Goal: Information Seeking & Learning: Compare options

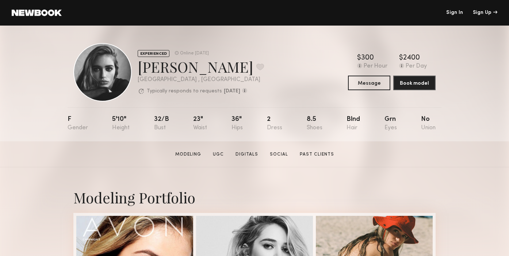
click at [447, 11] on link "Sign In" at bounding box center [455, 12] width 17 height 5
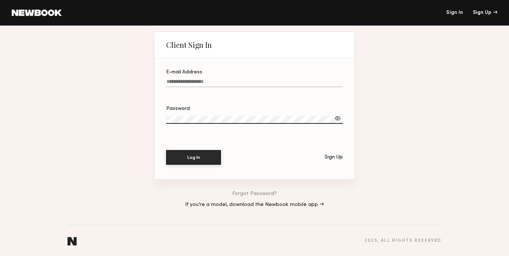
click at [200, 74] on div "E-mail Address" at bounding box center [254, 72] width 177 height 5
click at [200, 79] on input "E-mail Address" at bounding box center [254, 83] width 177 height 8
click at [201, 79] on label "E-mail Address" at bounding box center [254, 82] width 177 height 25
click at [201, 79] on input "E-mail Address" at bounding box center [254, 83] width 177 height 8
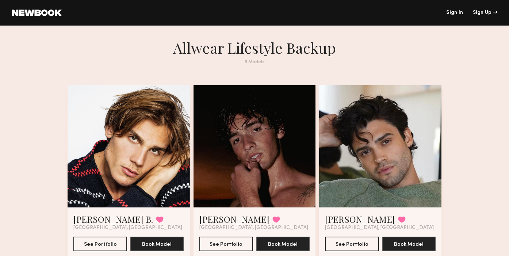
click at [221, 171] on div at bounding box center [255, 146] width 122 height 122
click at [217, 249] on button "See Portfolio" at bounding box center [227, 243] width 54 height 15
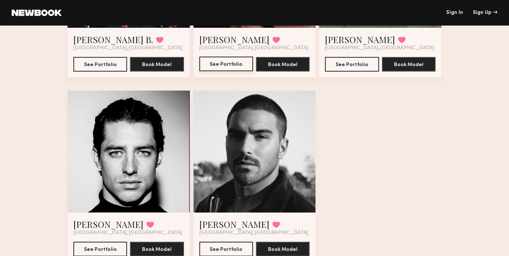
scroll to position [211, 0]
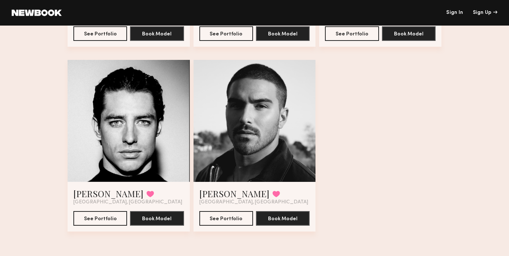
click at [100, 109] on div at bounding box center [129, 121] width 122 height 122
click at [84, 218] on button "See Portfolio" at bounding box center [100, 218] width 54 height 15
click at [263, 141] on div at bounding box center [255, 121] width 122 height 122
click at [220, 215] on button "See Portfolio" at bounding box center [227, 218] width 54 height 15
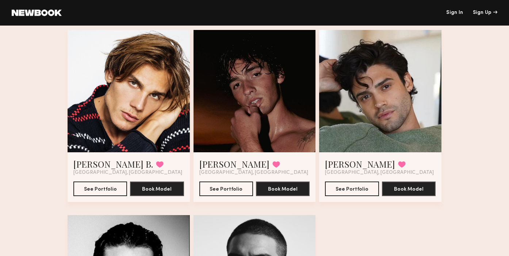
scroll to position [55, 0]
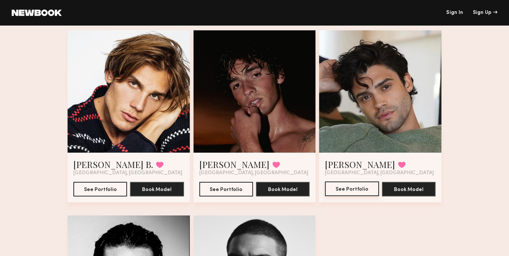
click at [347, 189] on button "See Portfolio" at bounding box center [352, 189] width 54 height 15
click at [99, 185] on button "See Portfolio" at bounding box center [100, 189] width 54 height 15
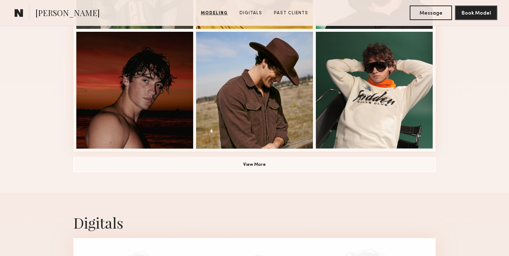
scroll to position [551, 0]
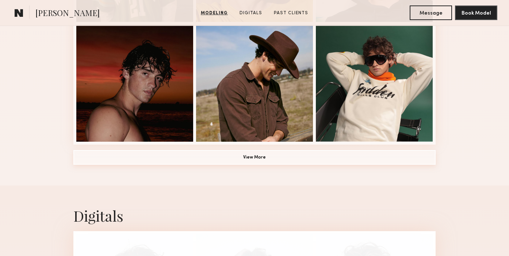
click at [233, 155] on button "View More" at bounding box center [254, 157] width 363 height 15
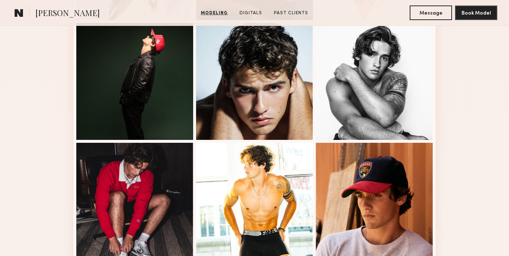
scroll to position [926, 0]
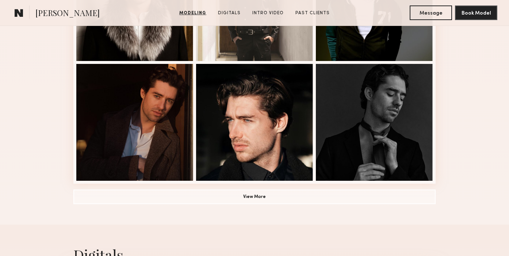
scroll to position [528, 0]
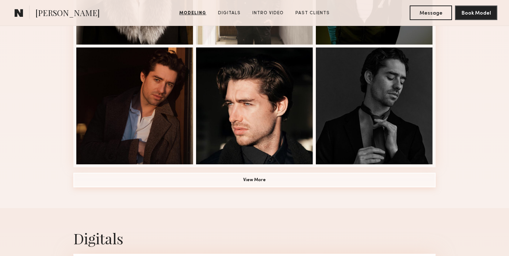
click at [223, 187] on button "View More" at bounding box center [254, 180] width 363 height 15
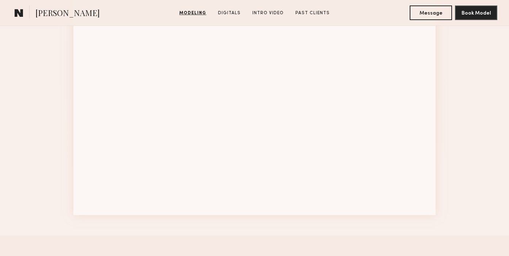
scroll to position [959, 0]
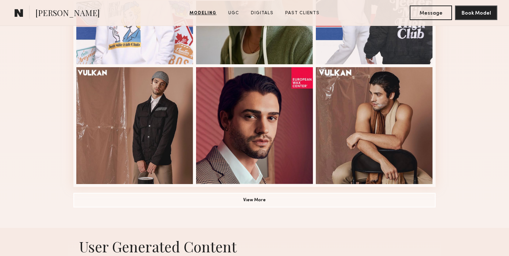
scroll to position [513, 0]
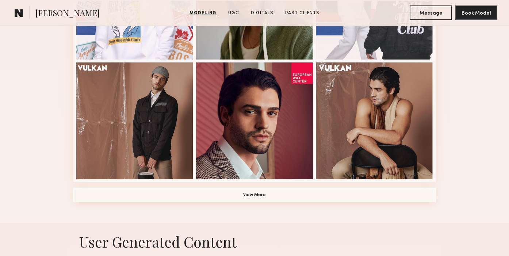
click at [304, 189] on button "View More" at bounding box center [254, 195] width 363 height 15
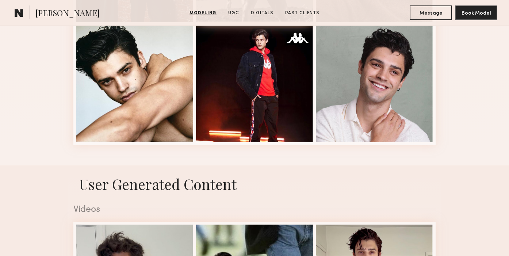
scroll to position [795, 0]
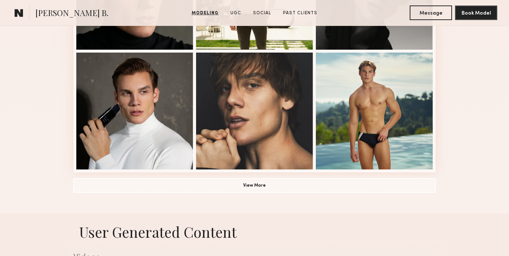
scroll to position [524, 0]
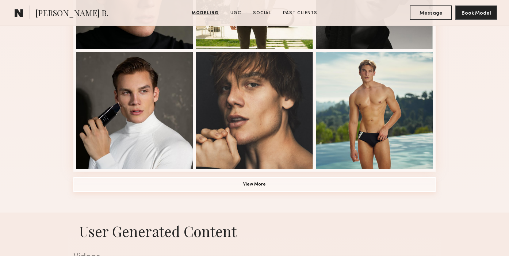
click at [163, 189] on button "View More" at bounding box center [254, 184] width 363 height 15
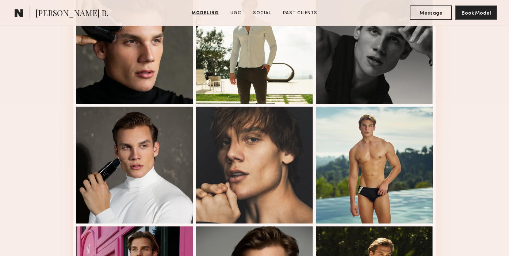
scroll to position [0, 0]
